Goal: Information Seeking & Learning: Stay updated

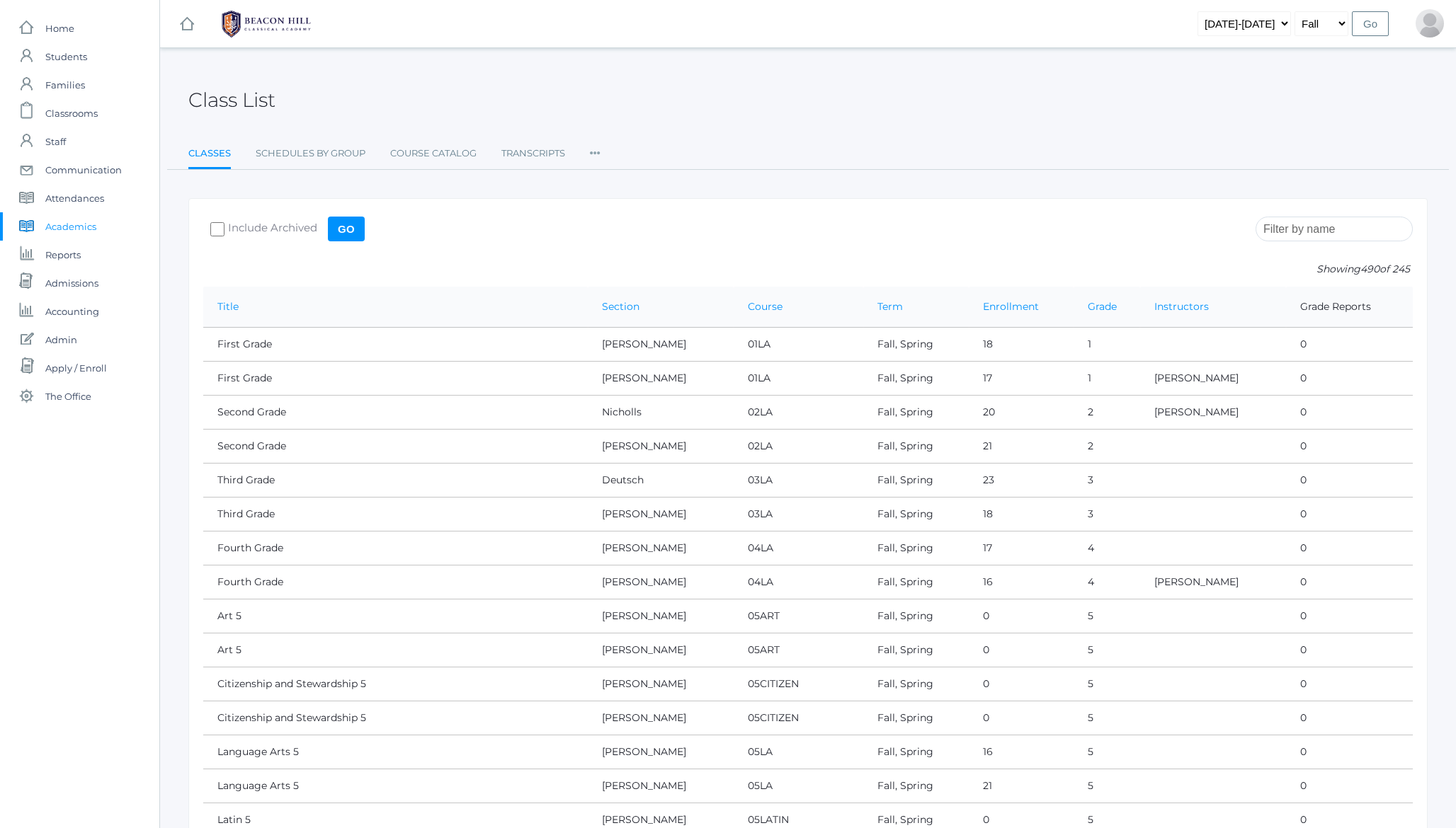
click at [255, 98] on h2 "Class List" at bounding box center [232, 100] width 87 height 22
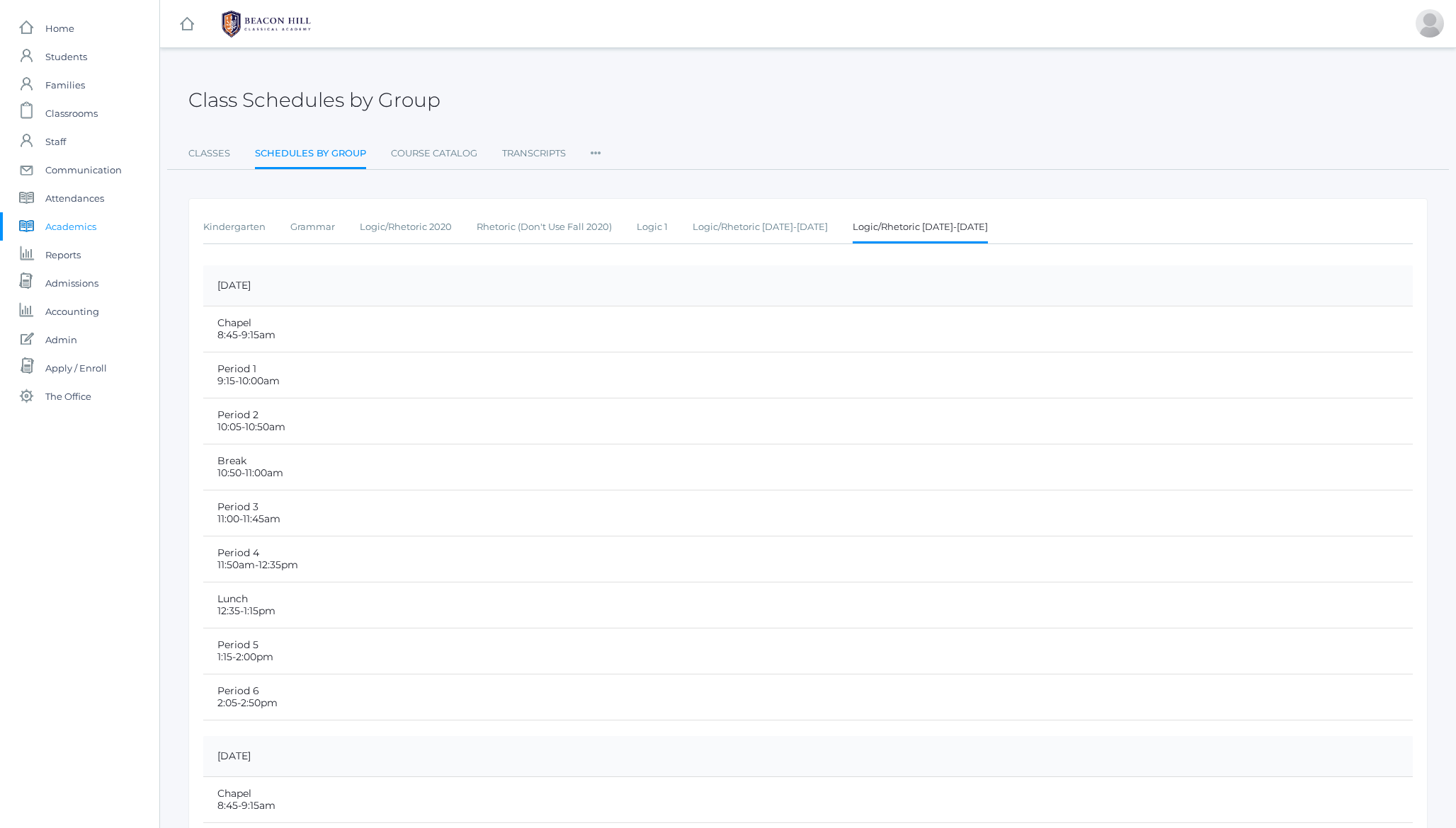
click at [262, 96] on h2 "Class Schedules by Group" at bounding box center [314, 100] width 252 height 22
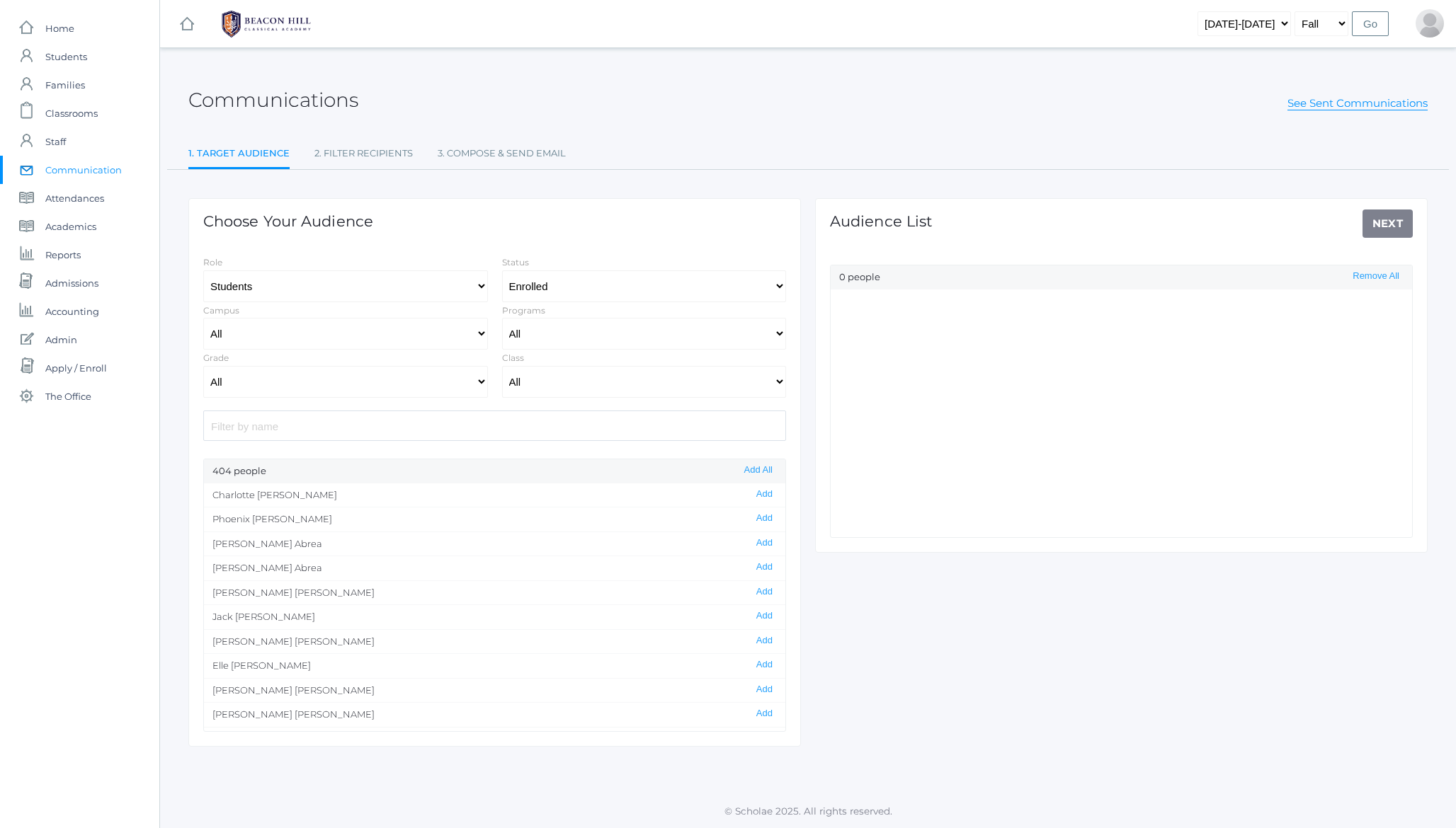
select select "Enrolled"
click at [693, 23] on div "icons/ui/navigation/hamburger Created with Sketch. icons/ui/navigation/home Cre…" at bounding box center [808, 23] width 1296 height 47
click at [173, 424] on div "Communications See Sent Communications 1. Target Audience 2. Filter Recipients …" at bounding box center [808, 406] width 1296 height 681
click at [211, 100] on h2 "Communications" at bounding box center [273, 100] width 170 height 22
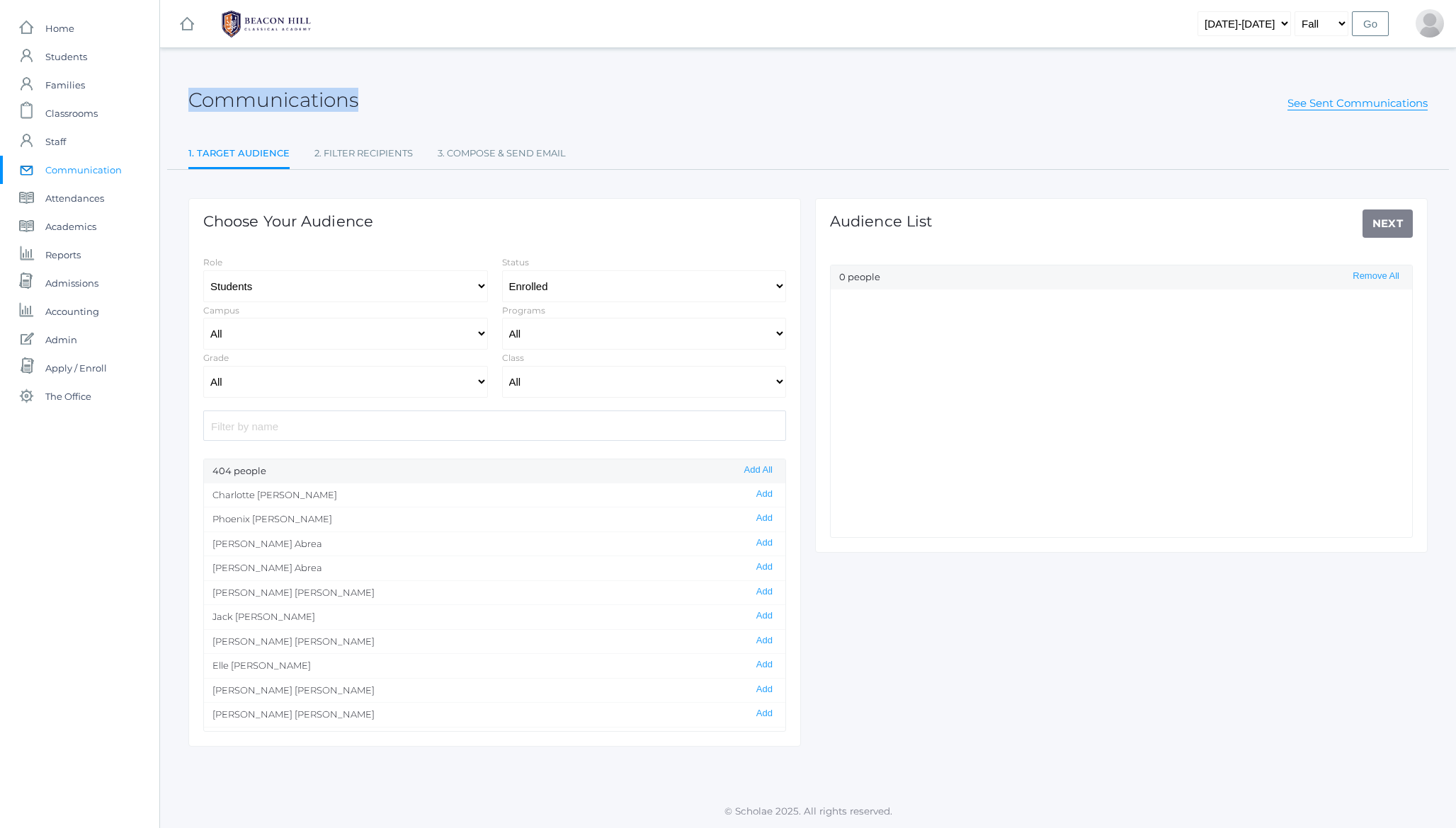
click at [211, 100] on h2 "Communications" at bounding box center [273, 100] width 170 height 22
click at [176, 102] on div "Communications See Sent Communications 1. Target Audience 2. Filter Recipients …" at bounding box center [808, 406] width 1296 height 681
click at [176, 98] on div "Communications See Sent Communications 1. Target Audience 2. Filter Recipients …" at bounding box center [808, 406] width 1296 height 681
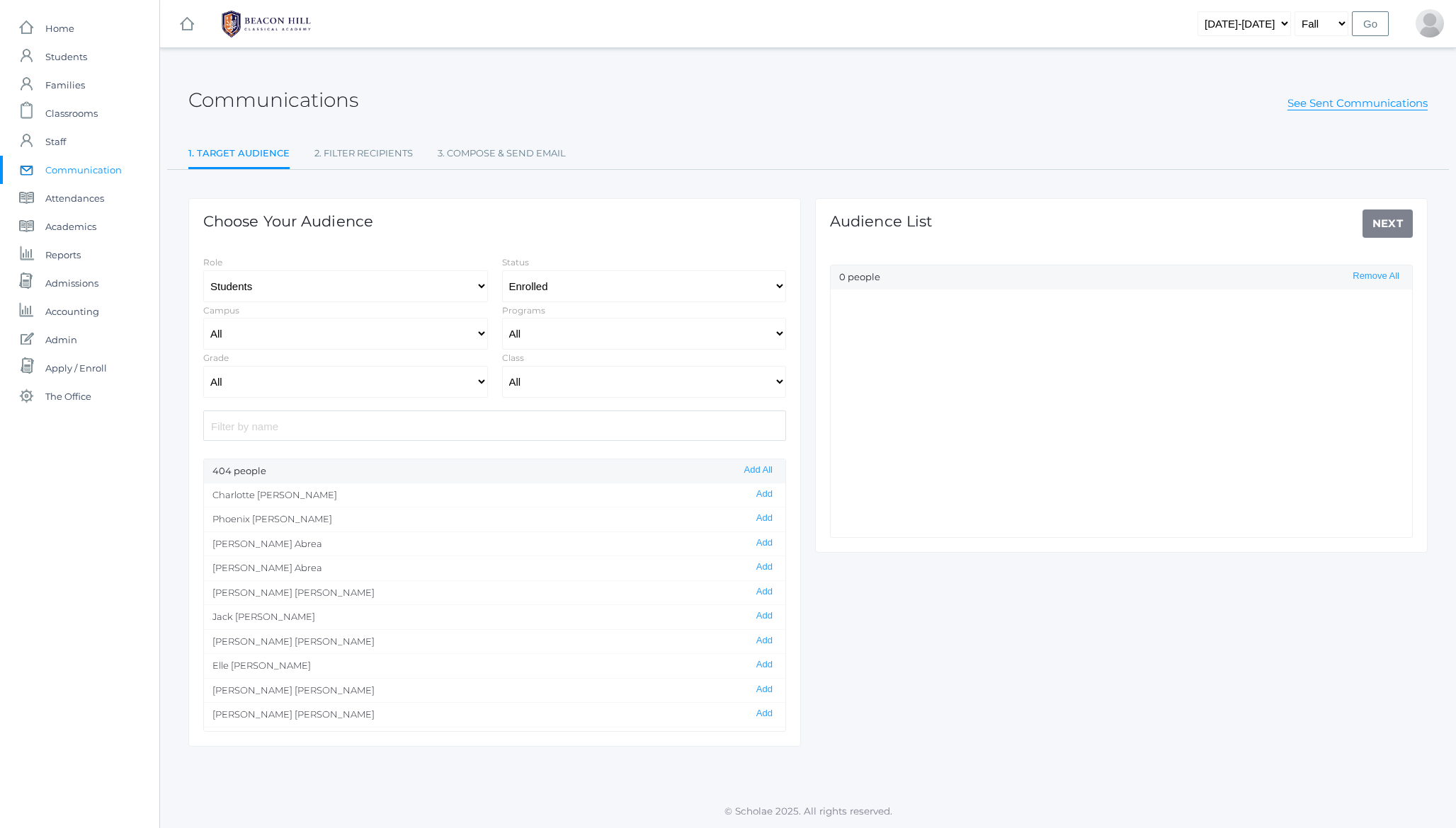
click at [303, 86] on div "Communications See Sent Communications" at bounding box center [808, 92] width 1240 height 53
click at [333, 90] on h2 "Communications" at bounding box center [273, 100] width 170 height 22
click at [323, 104] on h2 "Communications" at bounding box center [273, 100] width 170 height 22
click at [1319, 101] on link "See Sent Communications" at bounding box center [1358, 103] width 140 height 14
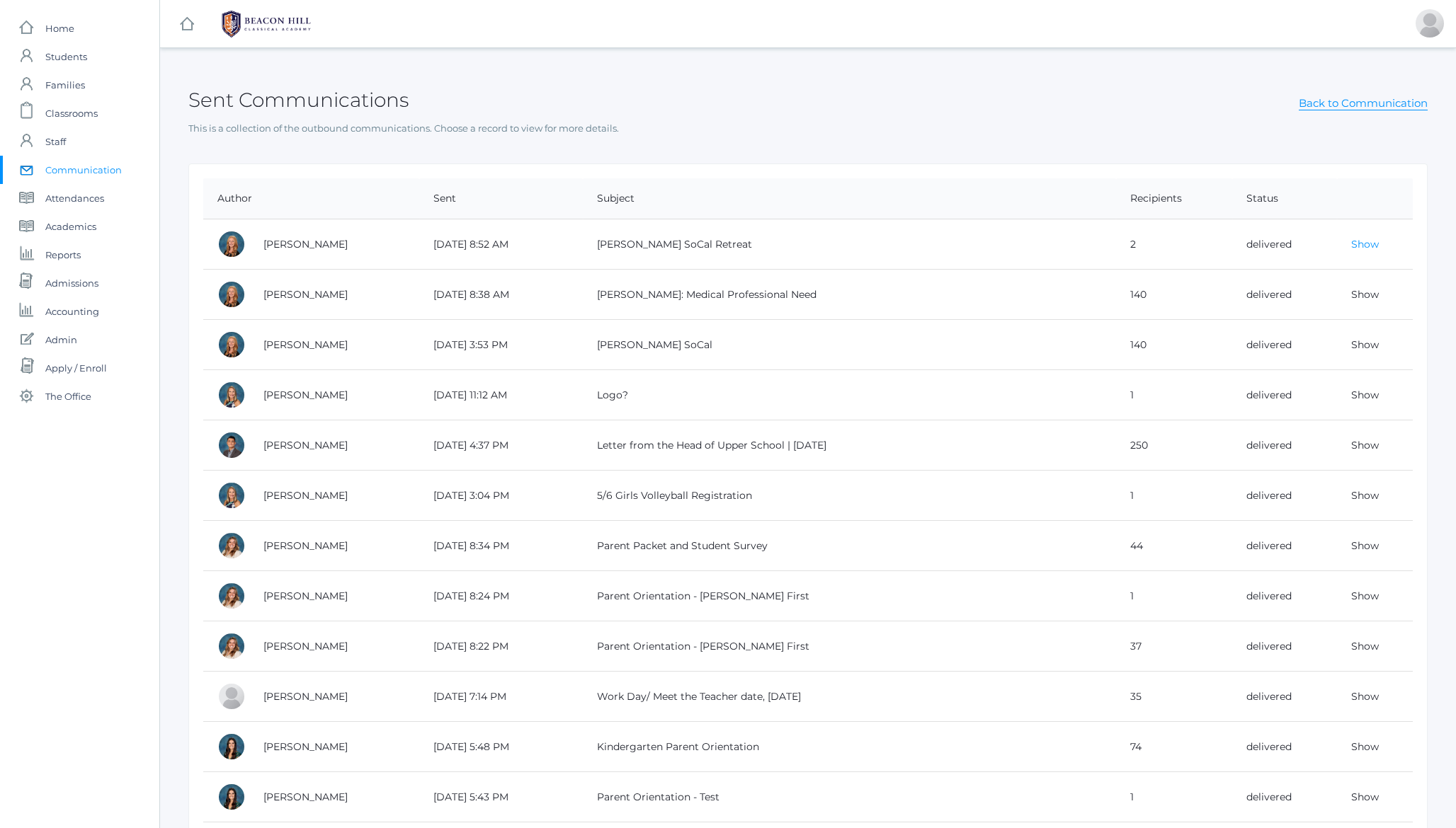
click at [1367, 247] on link "Show" at bounding box center [1365, 244] width 28 height 12
click at [1366, 292] on link "Show" at bounding box center [1365, 294] width 28 height 12
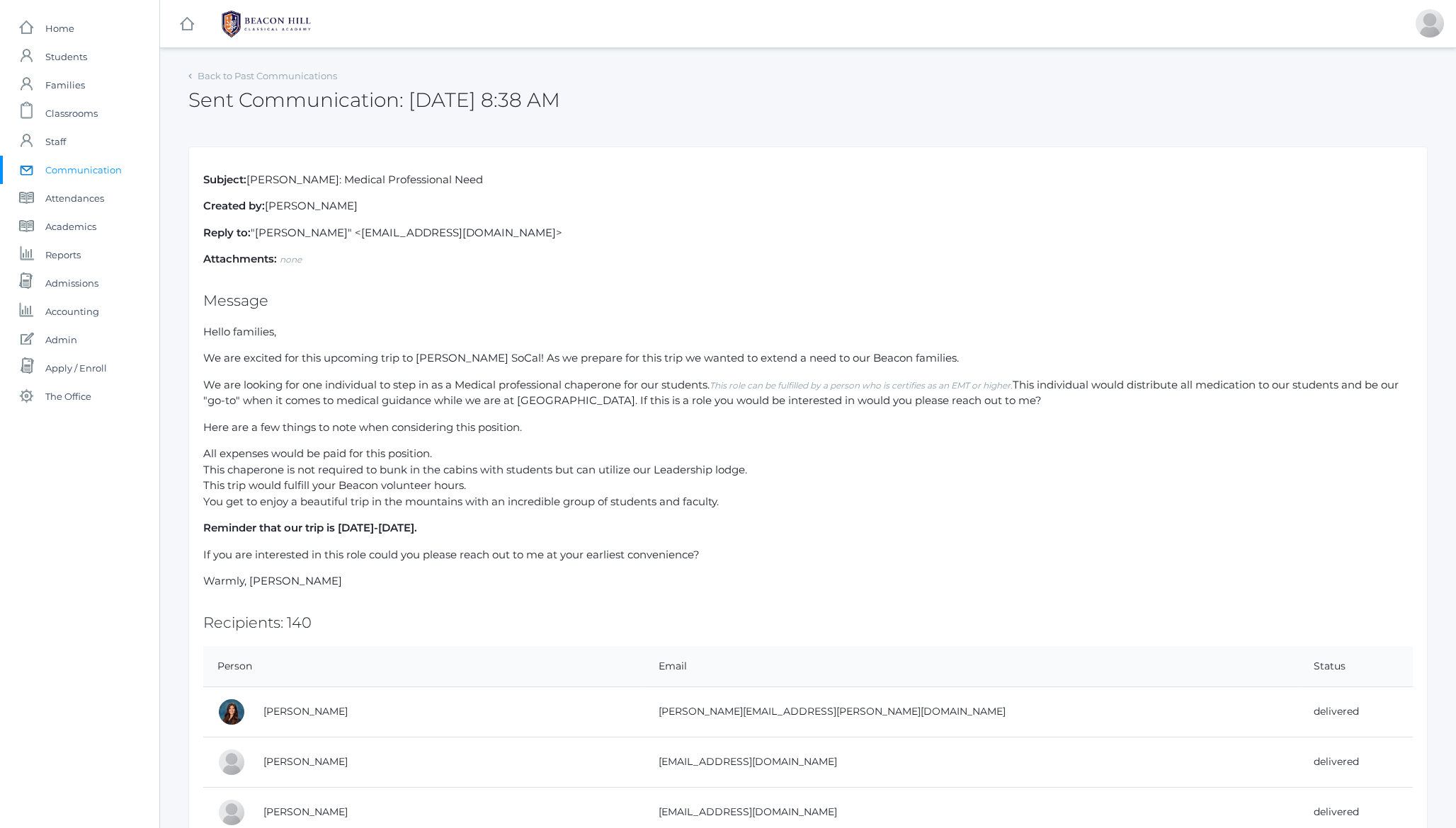
click at [448, 426] on p "Here are a few things to note when considering this position." at bounding box center [807, 427] width 1210 height 16
click at [391, 446] on li "All expenses would be paid for this position." at bounding box center [807, 453] width 1210 height 16
click at [364, 555] on p "If you are interested in this role could you please reach out to me at your ear…" at bounding box center [807, 555] width 1210 height 16
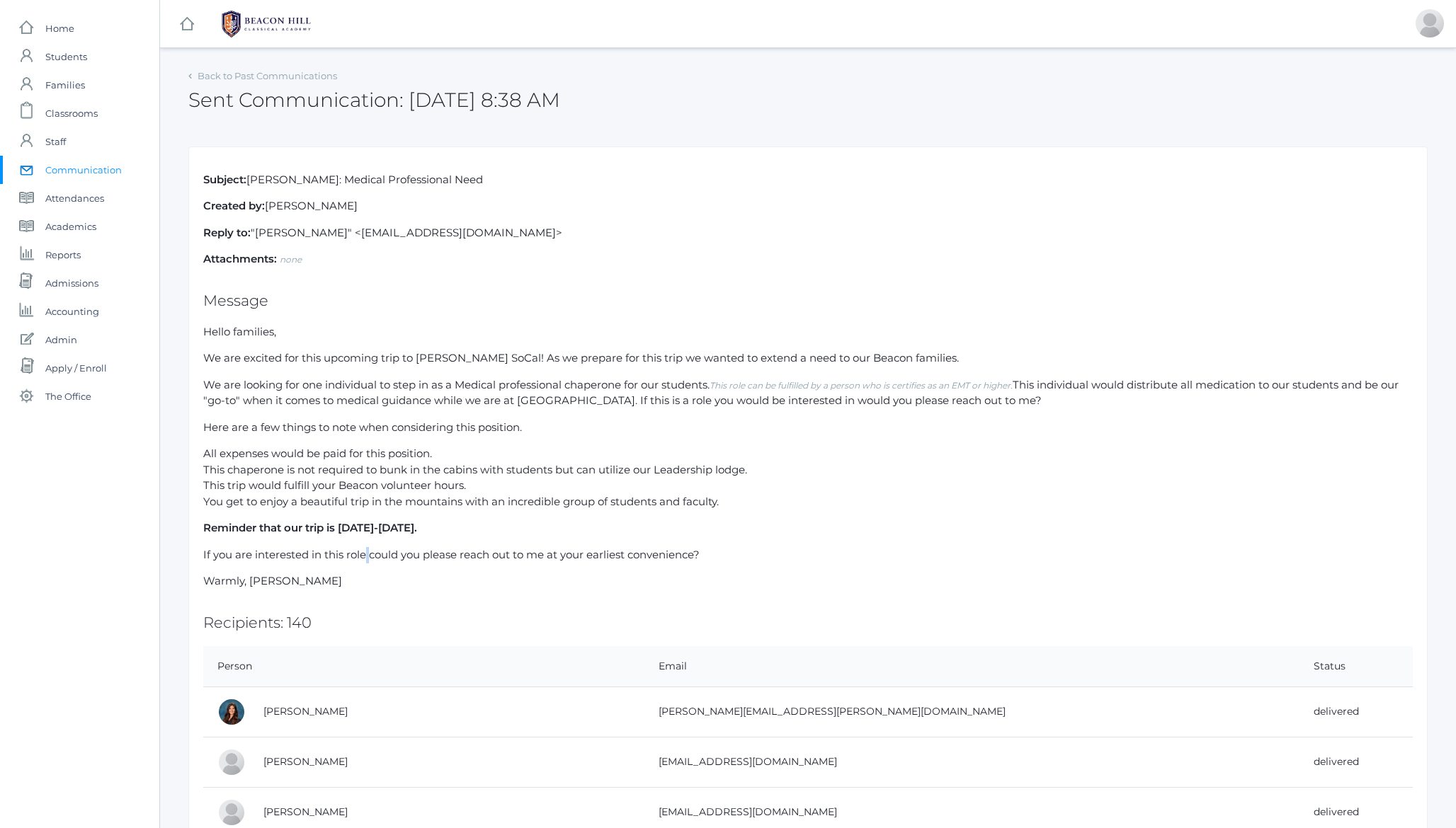
click at [364, 555] on p "If you are interested in this role could you please reach out to me at your ear…" at bounding box center [807, 555] width 1210 height 16
click at [329, 526] on strong "Reminder that our trip is Tuesday September 9th-Friday September 12th." at bounding box center [309, 527] width 214 height 13
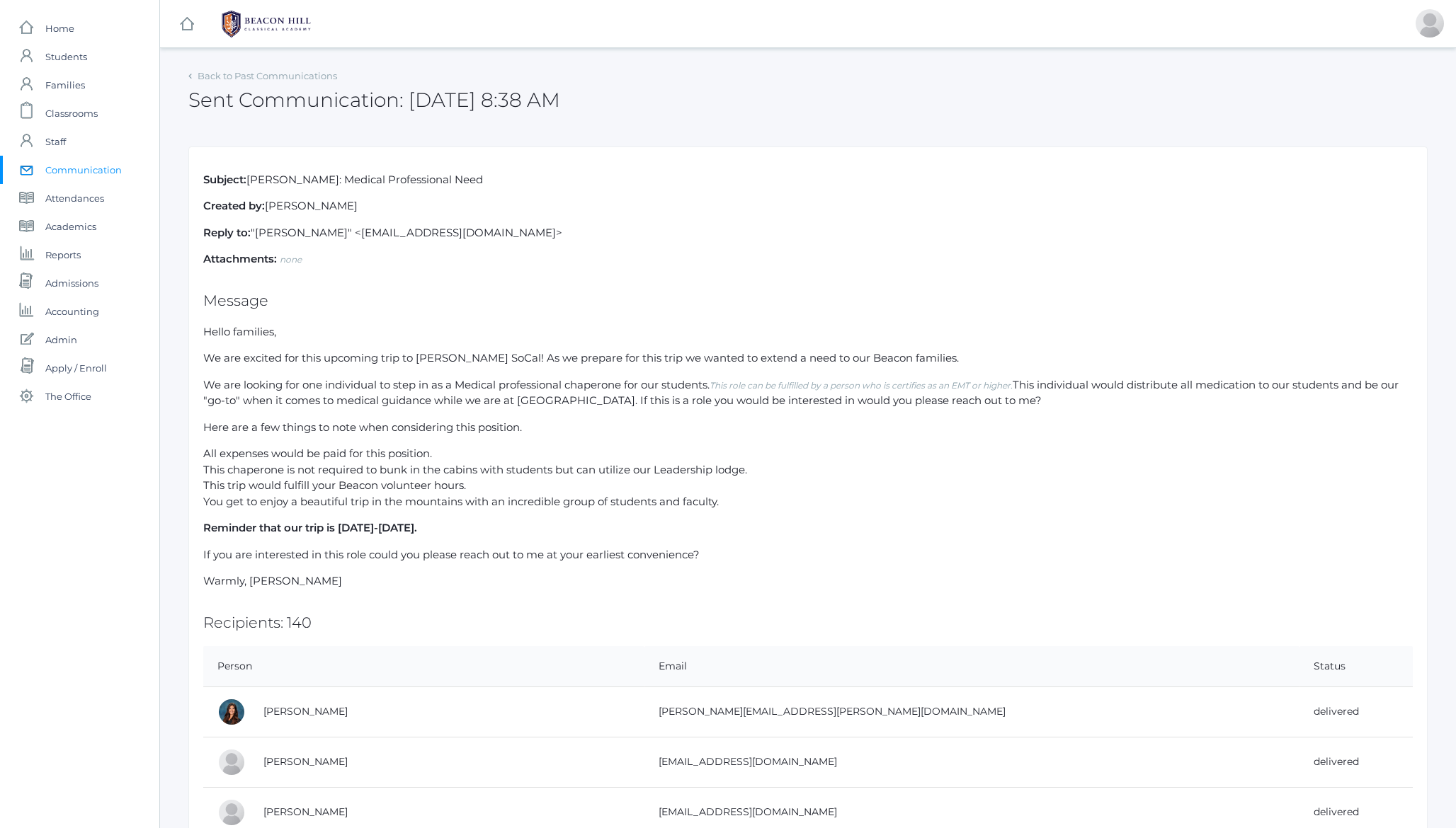
click at [307, 499] on li "You get to enjoy a beautiful trip in the mountains with an incredible group of …" at bounding box center [807, 501] width 1210 height 16
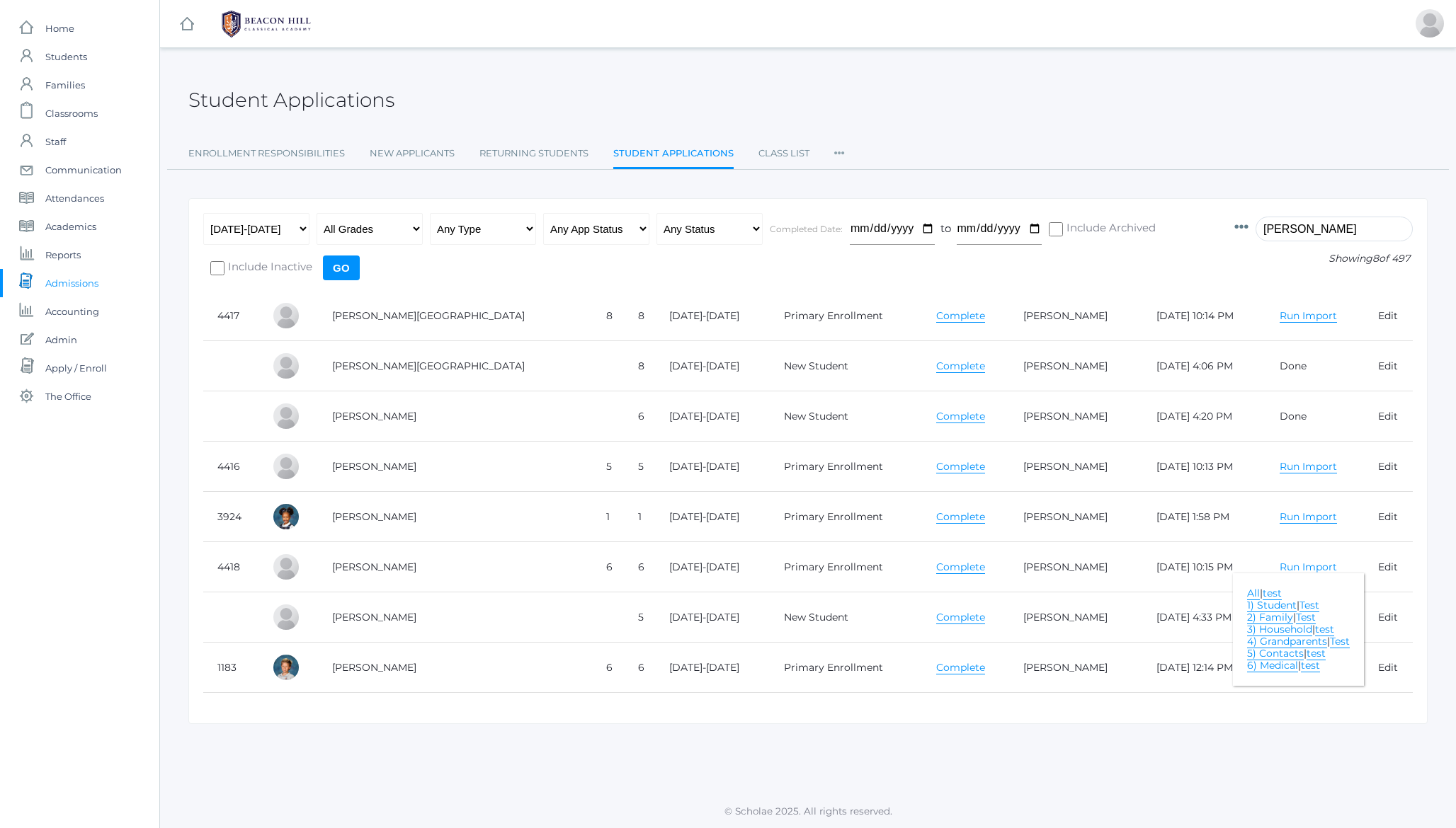
click at [397, 96] on div "Student Applications" at bounding box center [808, 92] width 1240 height 53
click at [337, 102] on h2 "Student Applications" at bounding box center [291, 100] width 206 height 22
click at [265, 91] on h2 "Student Applications" at bounding box center [291, 100] width 206 height 22
click at [261, 104] on h2 "Student Applications" at bounding box center [291, 100] width 206 height 22
click at [313, 98] on h2 "Student Applications" at bounding box center [291, 100] width 206 height 22
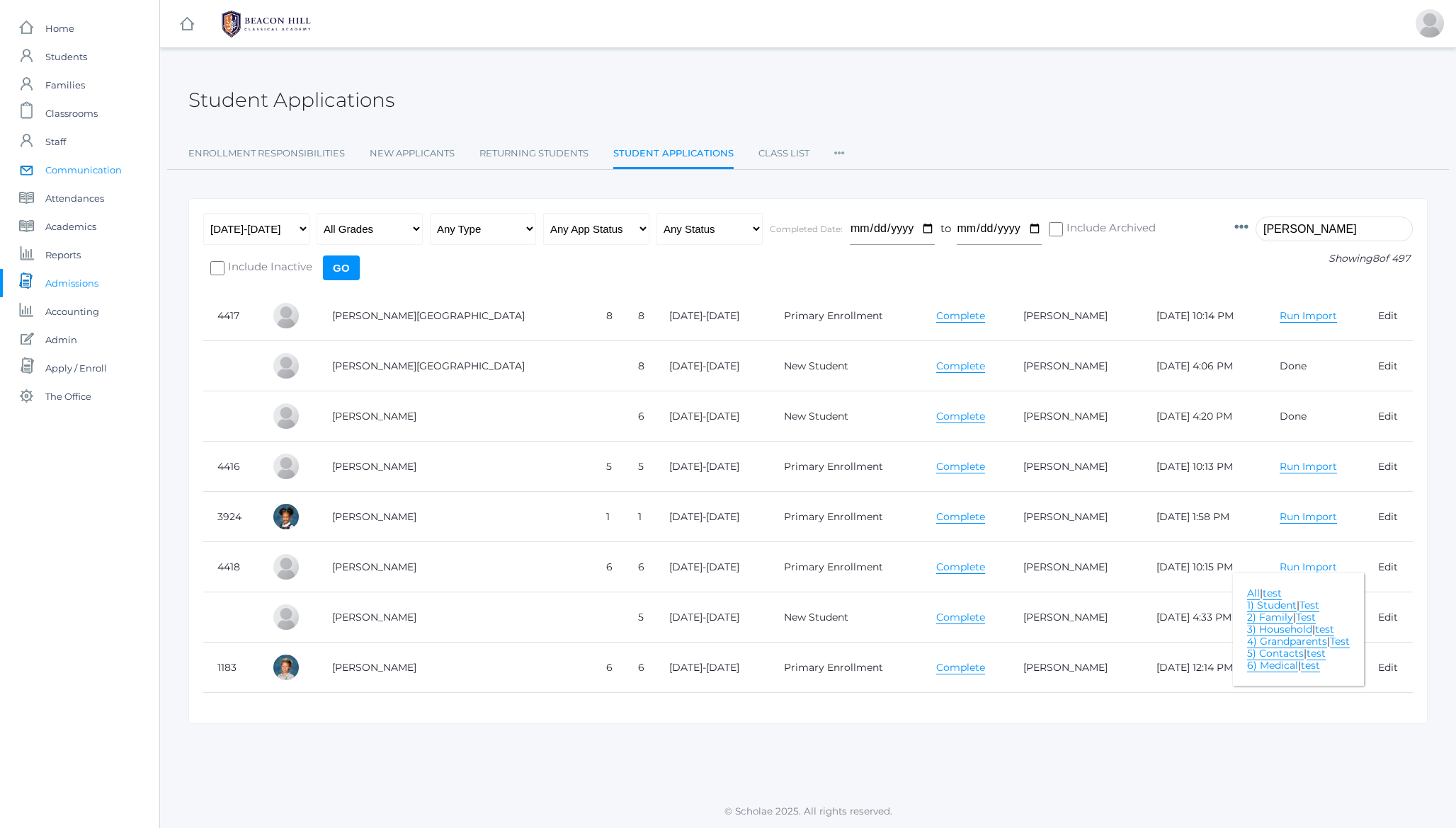
click at [74, 172] on span "Communication" at bounding box center [84, 169] width 77 height 28
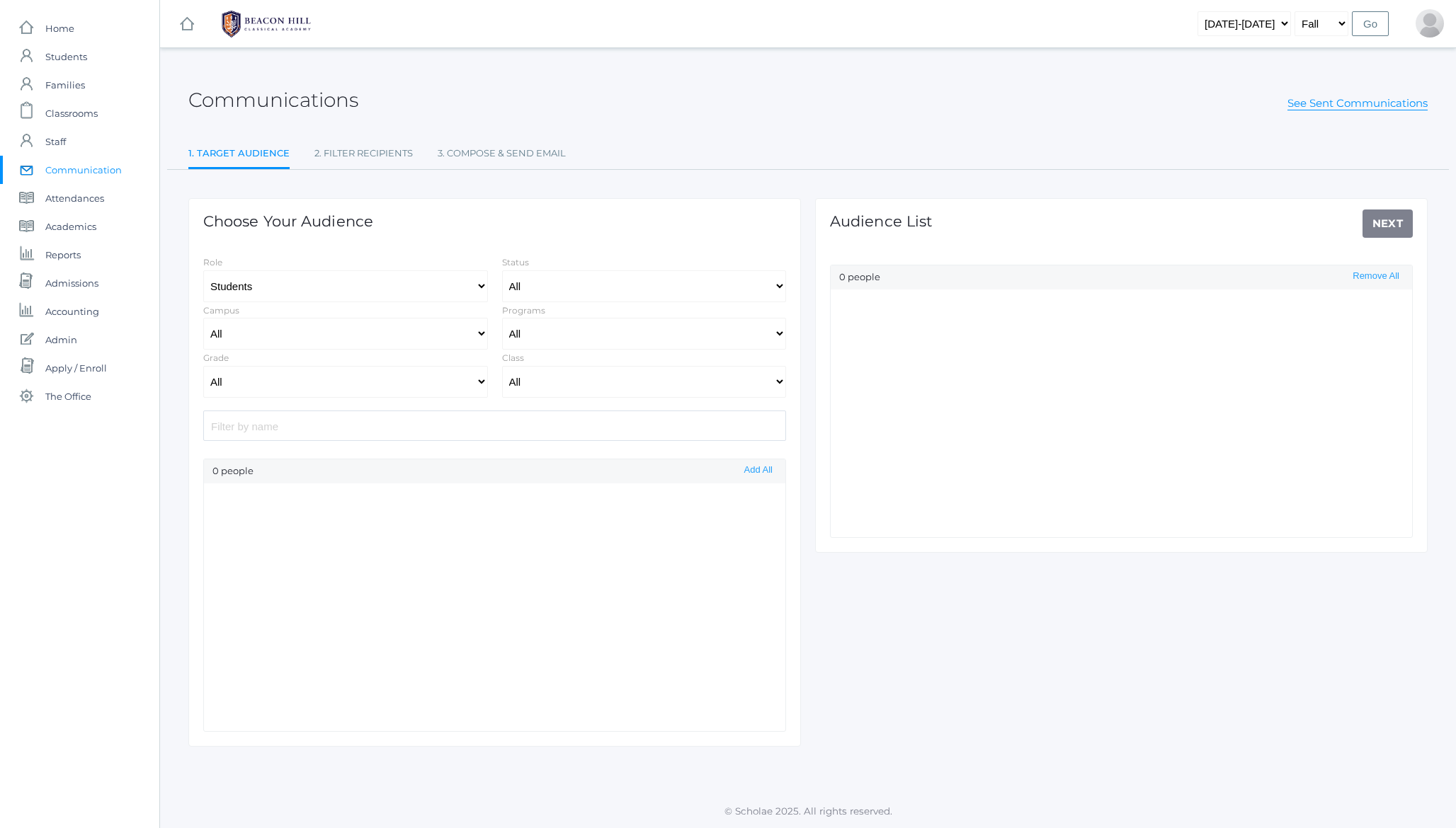
select select "Enrolled"
